Goal: Task Accomplishment & Management: Manage account settings

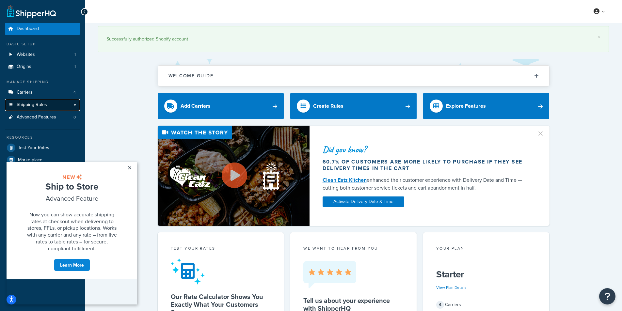
click at [36, 104] on span "Shipping Rules" at bounding box center [32, 105] width 30 height 6
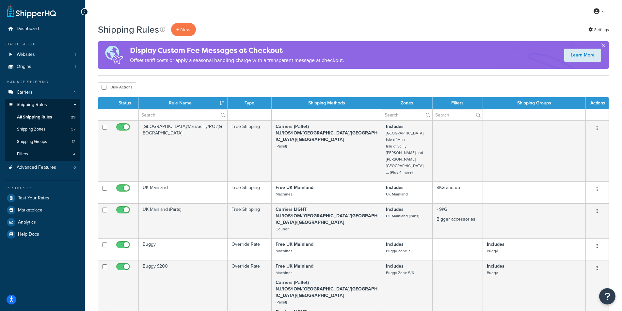
click at [604, 46] on button "button" at bounding box center [604, 47] width 2 height 2
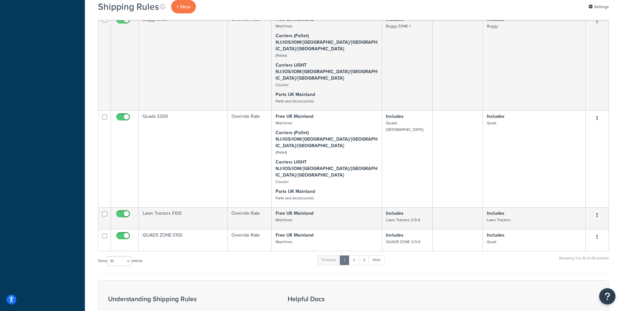
scroll to position [400, 0]
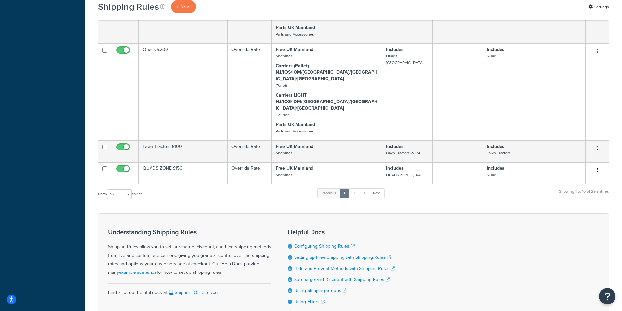
click at [406, 188] on div "Show 10 15 25 50 100 1000 entries Previous 1 2 3 Next Showing 1 to 10 of 29 ent…" at bounding box center [353, 197] width 511 height 19
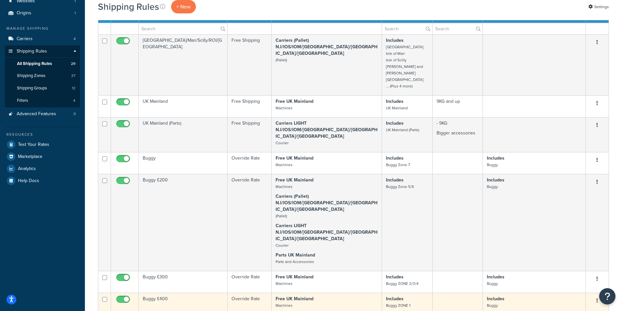
scroll to position [41, 0]
